Goal: Complete application form: Complete application form

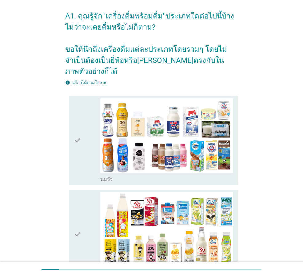
scroll to position [62, 0]
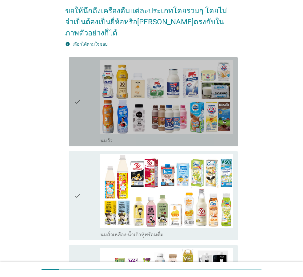
click at [78, 119] on icon "check" at bounding box center [77, 102] width 7 height 84
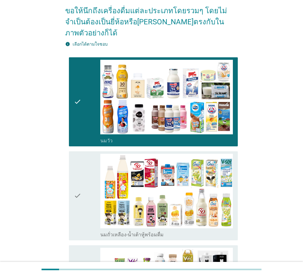
click at [83, 205] on div "check" at bounding box center [87, 196] width 26 height 84
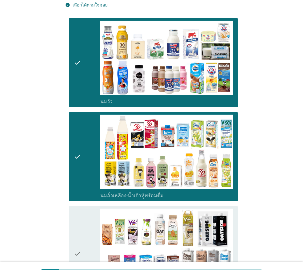
scroll to position [185, 0]
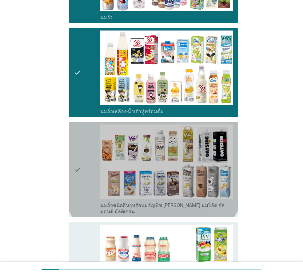
click at [76, 160] on icon "check" at bounding box center [77, 169] width 7 height 90
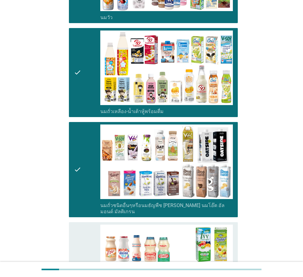
click at [80, 239] on icon "check" at bounding box center [77, 266] width 7 height 84
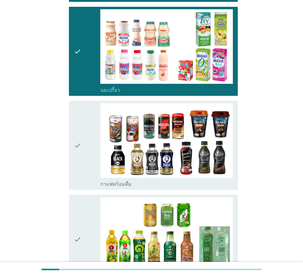
scroll to position [400, 0]
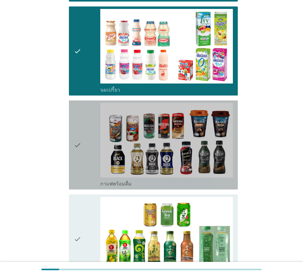
drag, startPoint x: 77, startPoint y: 152, endPoint x: 91, endPoint y: 224, distance: 72.9
click at [78, 152] on icon "check" at bounding box center [77, 145] width 7 height 84
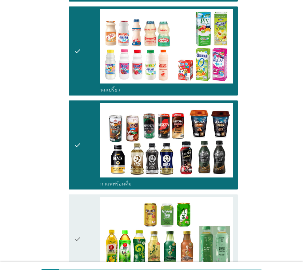
click at [91, 226] on div "check" at bounding box center [87, 239] width 26 height 84
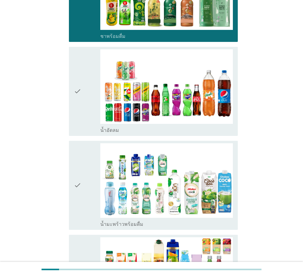
scroll to position [647, 0]
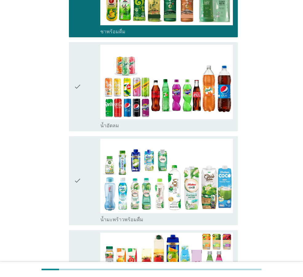
click at [97, 73] on div "check" at bounding box center [87, 87] width 26 height 84
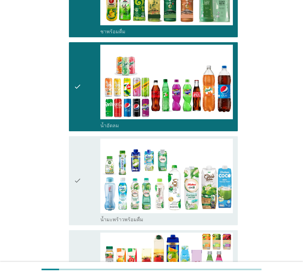
drag, startPoint x: 89, startPoint y: 149, endPoint x: 88, endPoint y: 155, distance: 6.8
click at [88, 150] on div "check" at bounding box center [87, 181] width 26 height 84
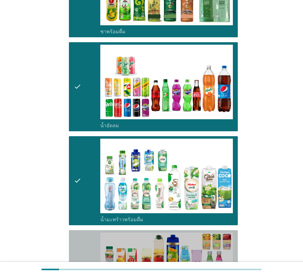
click at [85, 232] on div "check" at bounding box center [87, 274] width 26 height 84
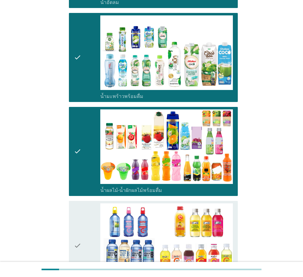
drag, startPoint x: 85, startPoint y: 210, endPoint x: 67, endPoint y: 217, distance: 19.5
click at [85, 211] on div "check" at bounding box center [87, 245] width 26 height 84
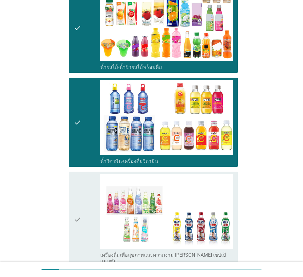
click at [89, 213] on div "check" at bounding box center [87, 219] width 26 height 90
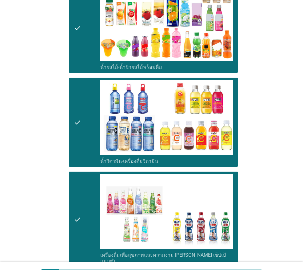
scroll to position [1047, 0]
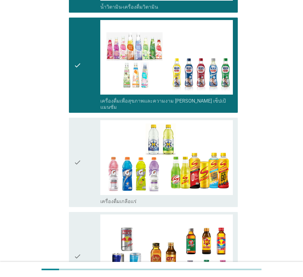
click at [89, 170] on div "check" at bounding box center [87, 162] width 26 height 84
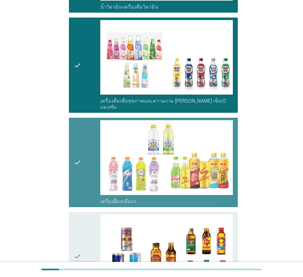
click at [86, 214] on div "check" at bounding box center [87, 256] width 26 height 84
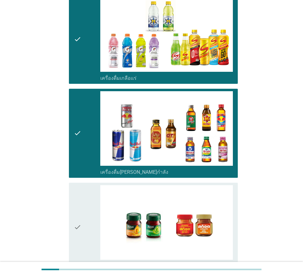
click at [88, 214] on div "check" at bounding box center [87, 227] width 26 height 84
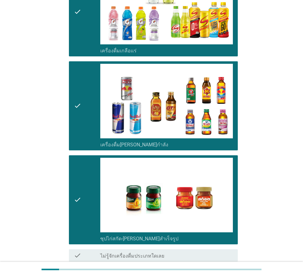
scroll to position [1230, 0]
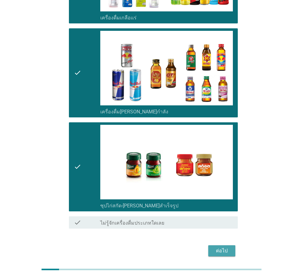
click at [219, 247] on div "ต่อไป" at bounding box center [221, 250] width 17 height 7
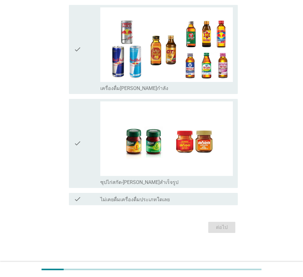
scroll to position [0, 0]
